Goal: Obtain resource: Obtain resource

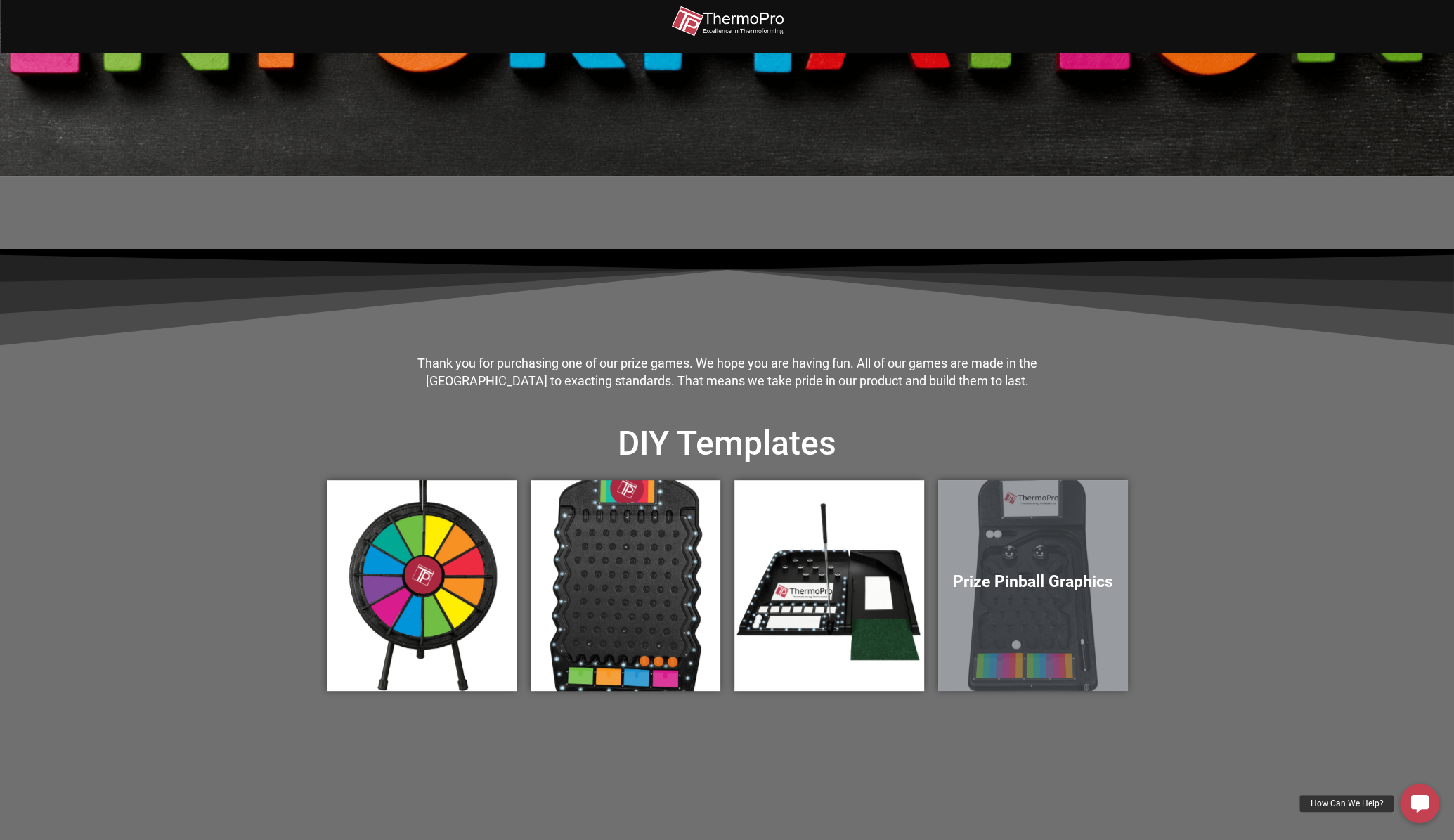
scroll to position [211, 0]
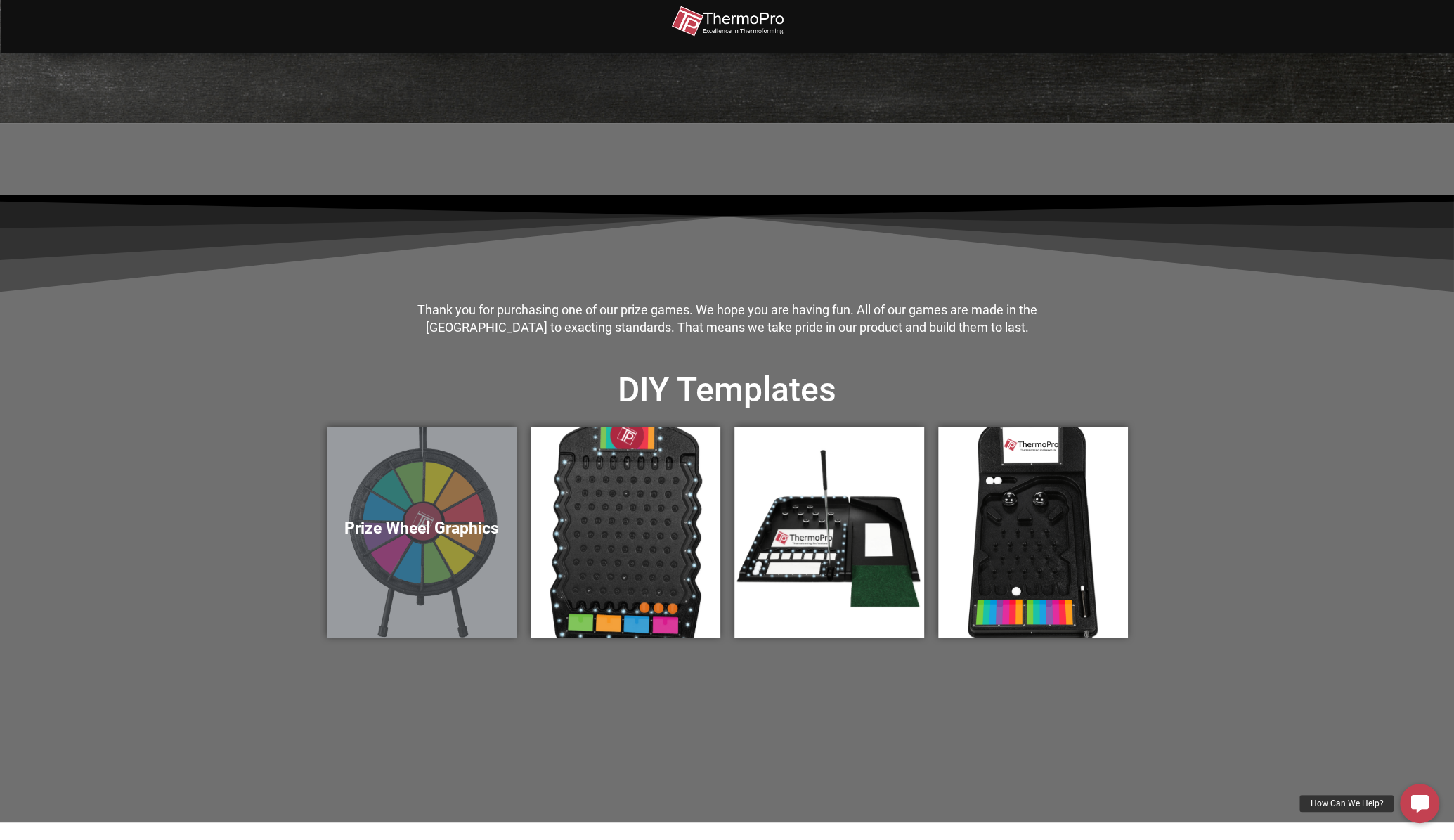
click at [492, 540] on div "Prize Wheel Graphics" at bounding box center [421, 532] width 190 height 211
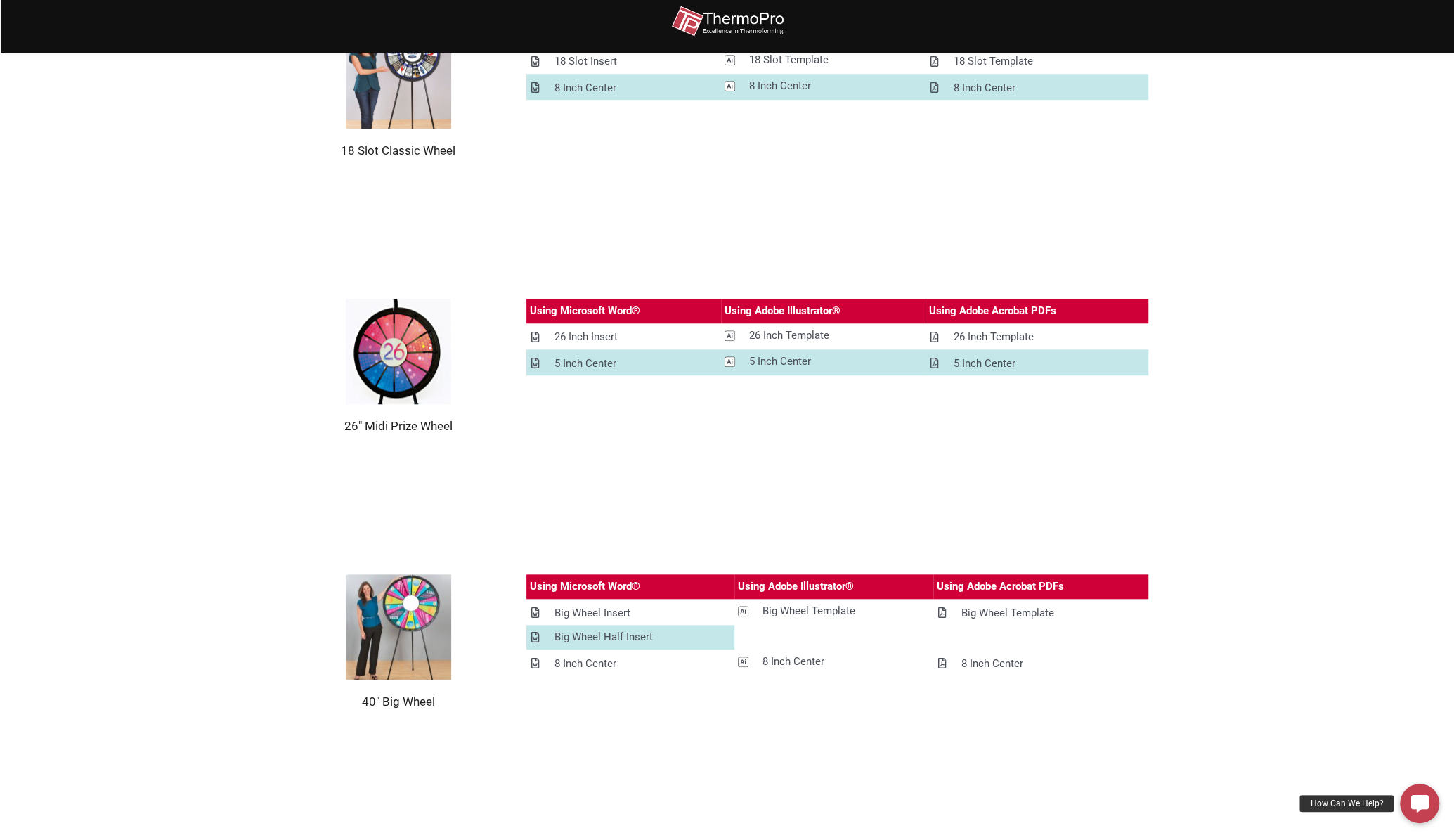
scroll to position [1055, 0]
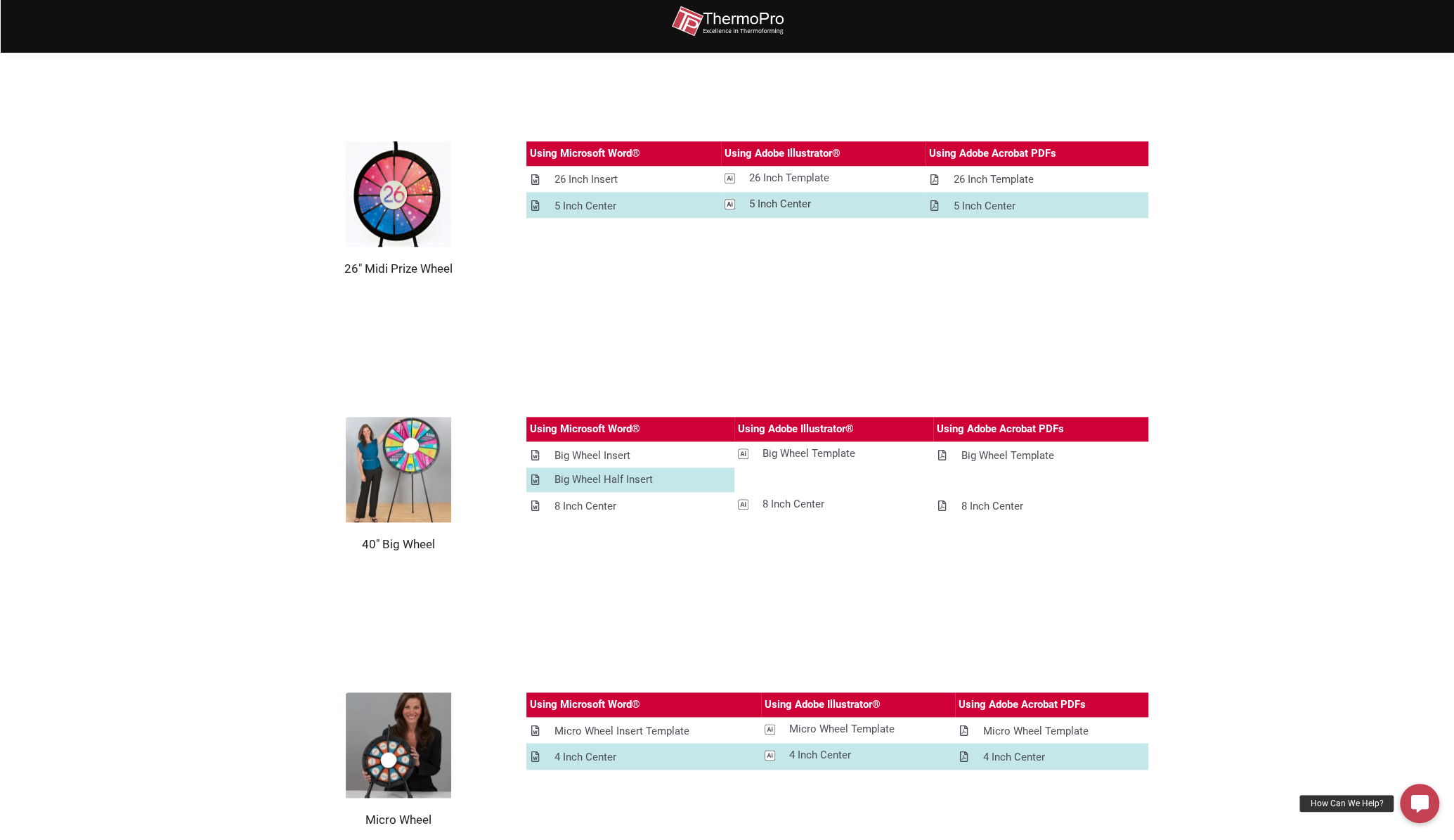
click at [778, 204] on div "5 Inch Center" at bounding box center [780, 204] width 62 height 18
click at [794, 450] on div "Big Wheel Template" at bounding box center [808, 454] width 93 height 18
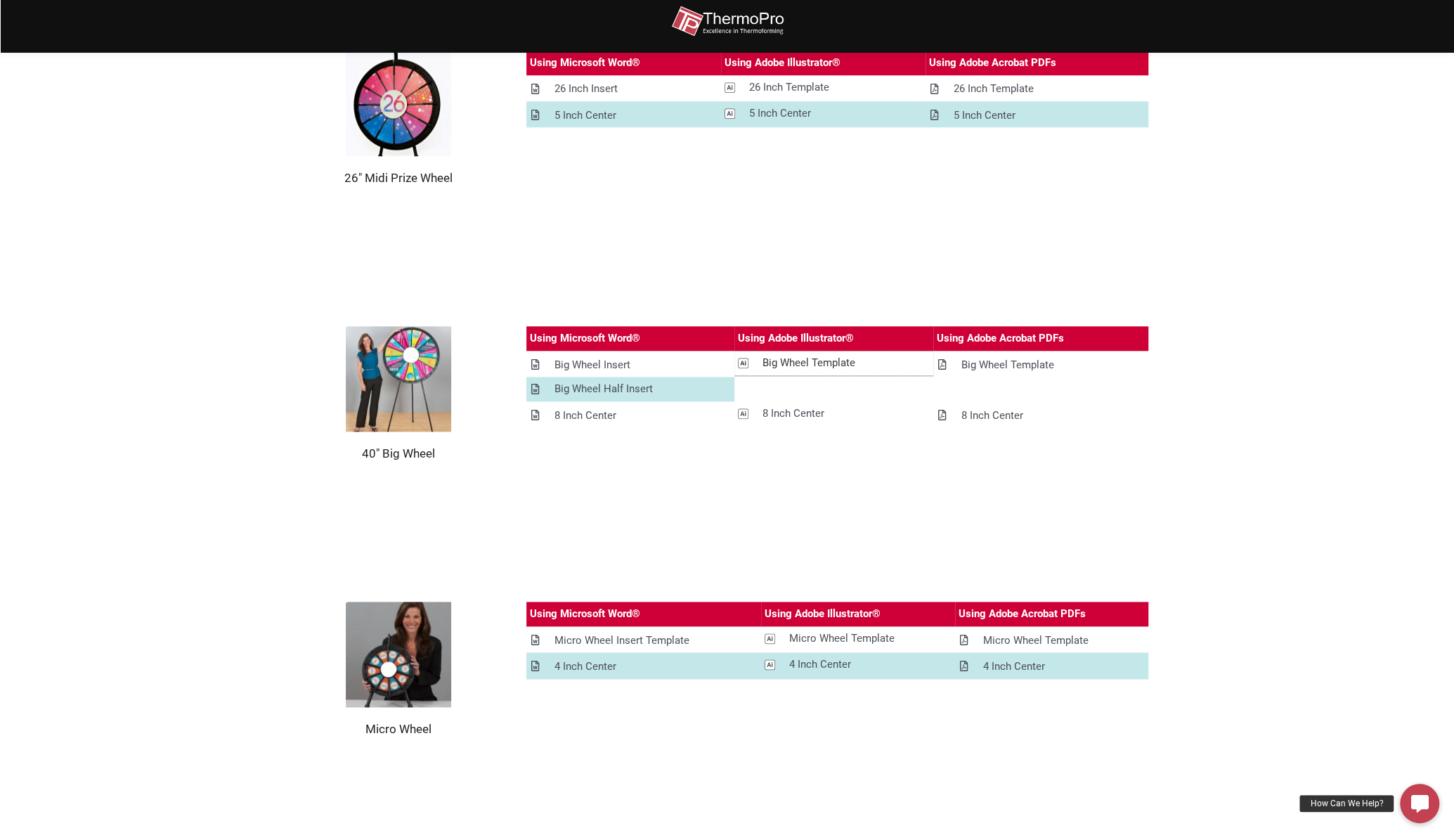
scroll to position [982, 0]
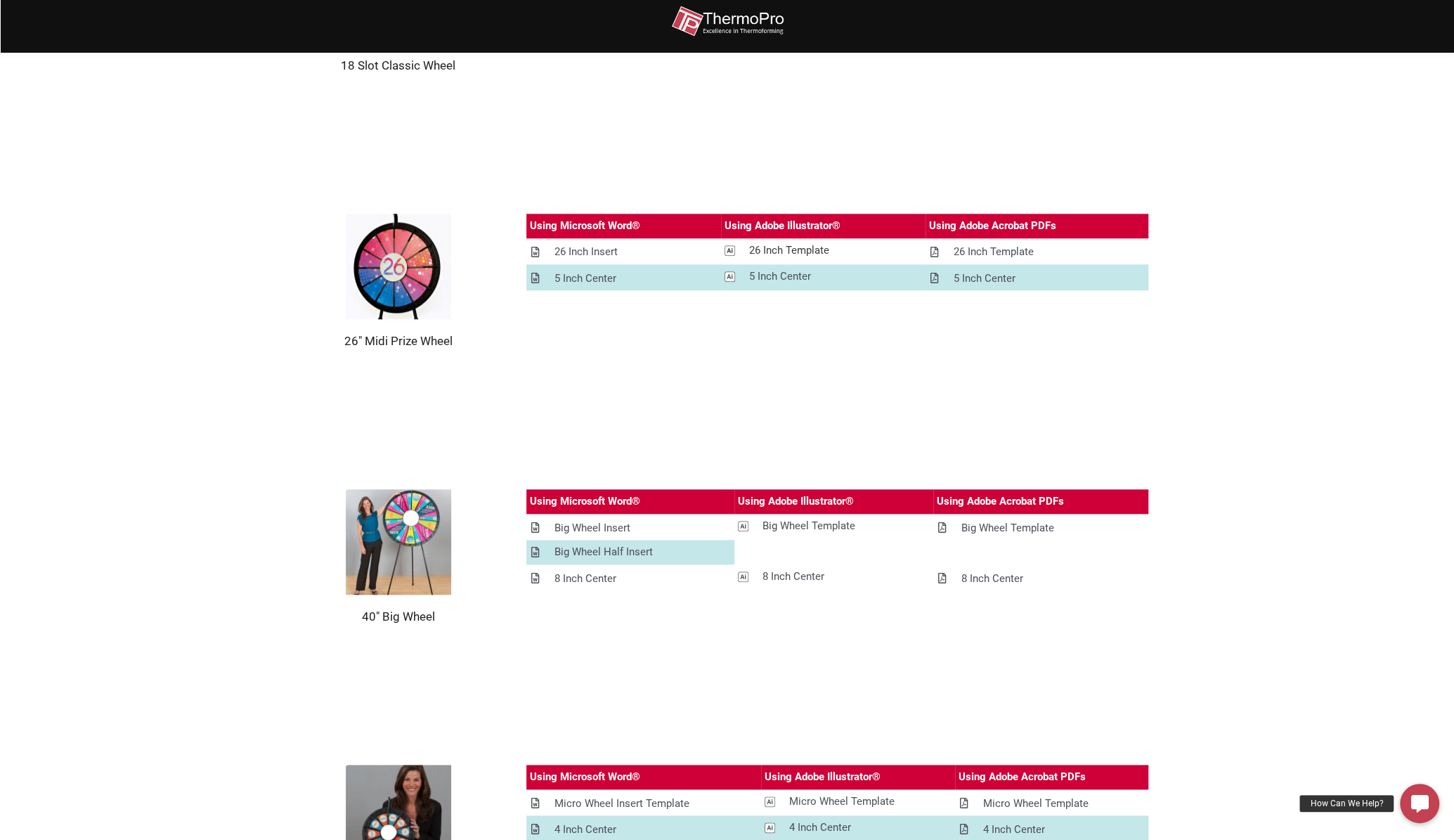
click at [787, 245] on div "26 Inch Template" at bounding box center [789, 250] width 80 height 18
